Goal: Task Accomplishment & Management: Complete application form

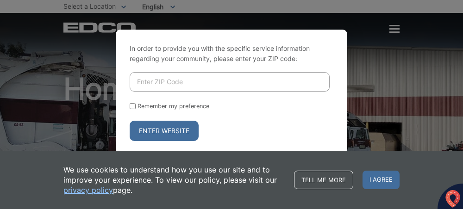
click at [154, 82] on input "Enter ZIP Code" at bounding box center [230, 81] width 200 height 19
type input "92024"
click at [132, 109] on input "Remember my preference" at bounding box center [133, 106] width 6 height 6
checkbox input "true"
click at [176, 135] on button "Enter Website" at bounding box center [164, 131] width 69 height 20
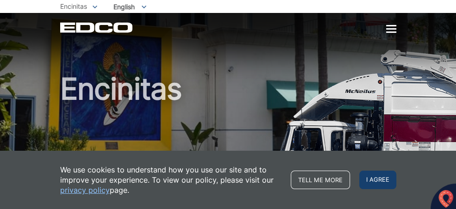
click at [373, 174] on span "I agree" at bounding box center [377, 180] width 37 height 19
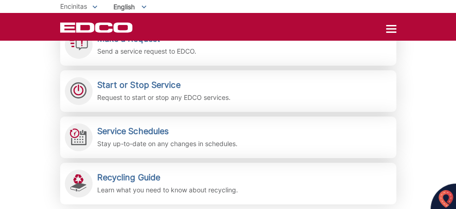
scroll to position [276, 0]
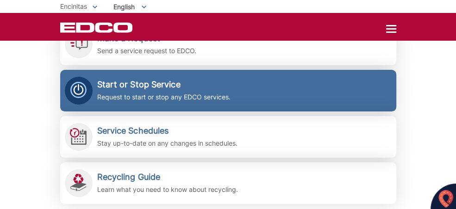
click at [220, 96] on p "Request to start or stop any EDCO services." at bounding box center [163, 97] width 133 height 10
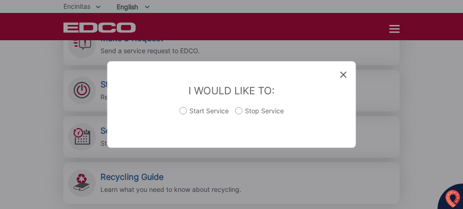
click at [30, 124] on div "Entry Status None In Progress Completed None None In Progress Completed I Would…" at bounding box center [231, 104] width 463 height 209
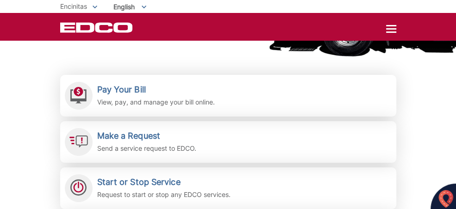
scroll to position [0, 0]
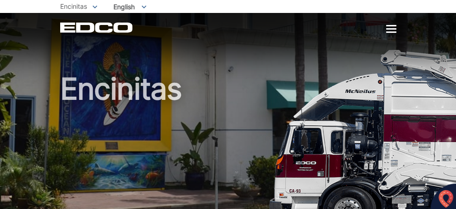
click at [187, 35] on div "Encinitas" at bounding box center [228, 115] width 336 height 204
click at [75, 6] on span "Encinitas" at bounding box center [73, 6] width 27 height 8
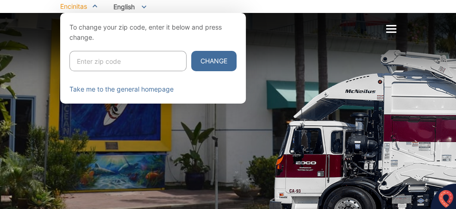
click at [279, 102] on div at bounding box center [228, 117] width 456 height 209
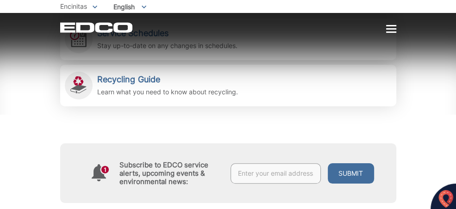
scroll to position [374, 0]
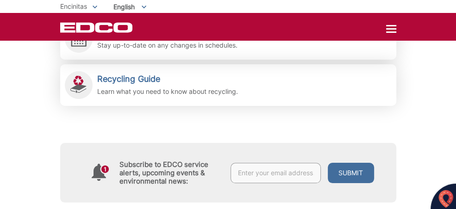
click at [443, 188] on button at bounding box center [442, 196] width 25 height 25
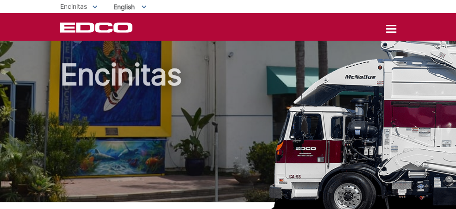
scroll to position [0, 0]
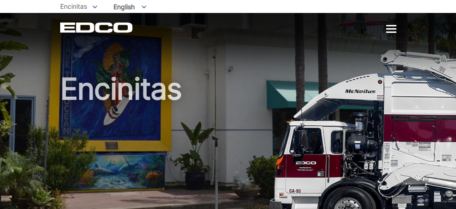
click at [265, 164] on h1 "Encinitas" at bounding box center [228, 147] width 336 height 147
